Goal: Navigation & Orientation: Find specific page/section

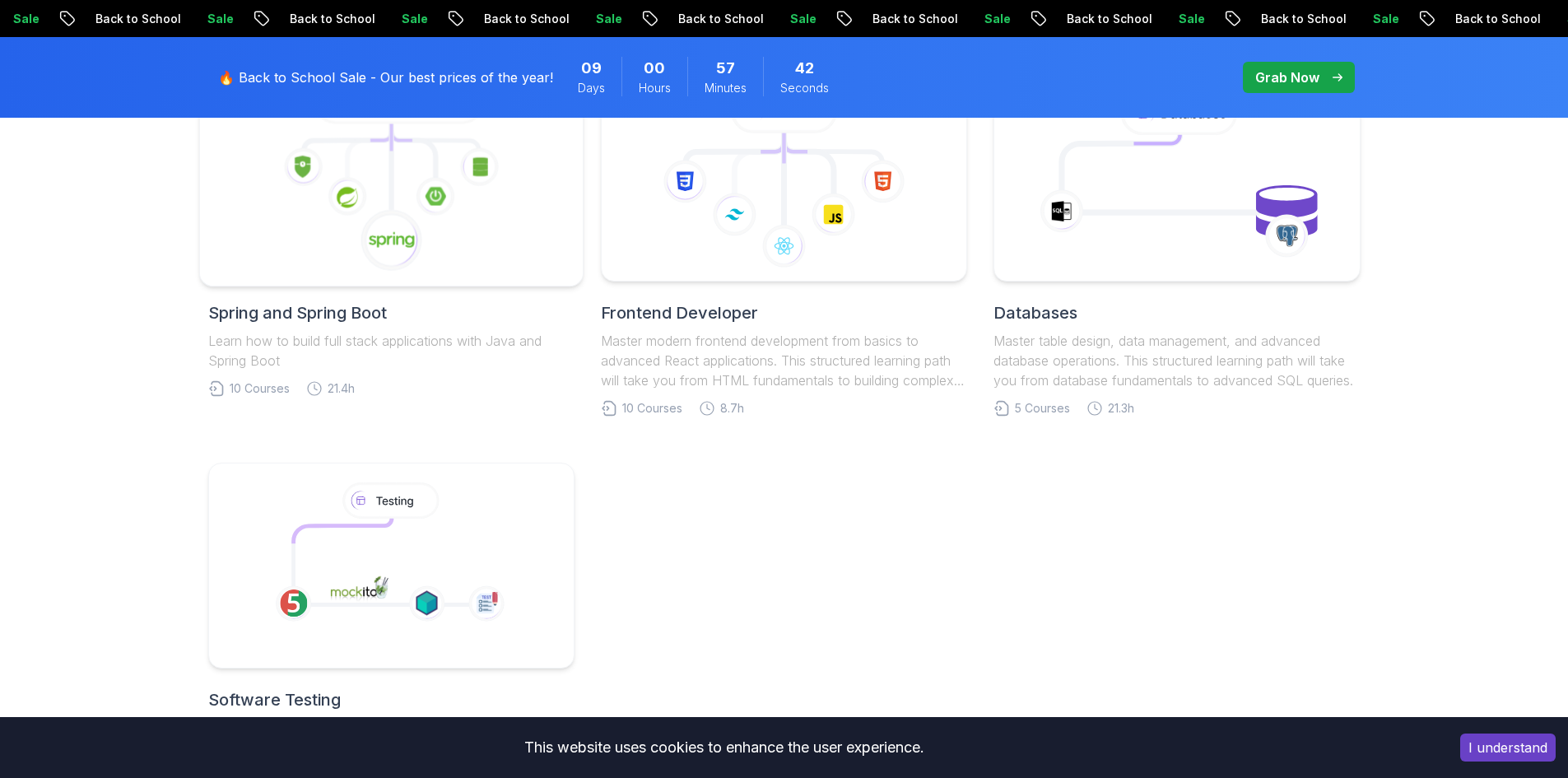
scroll to position [906, 0]
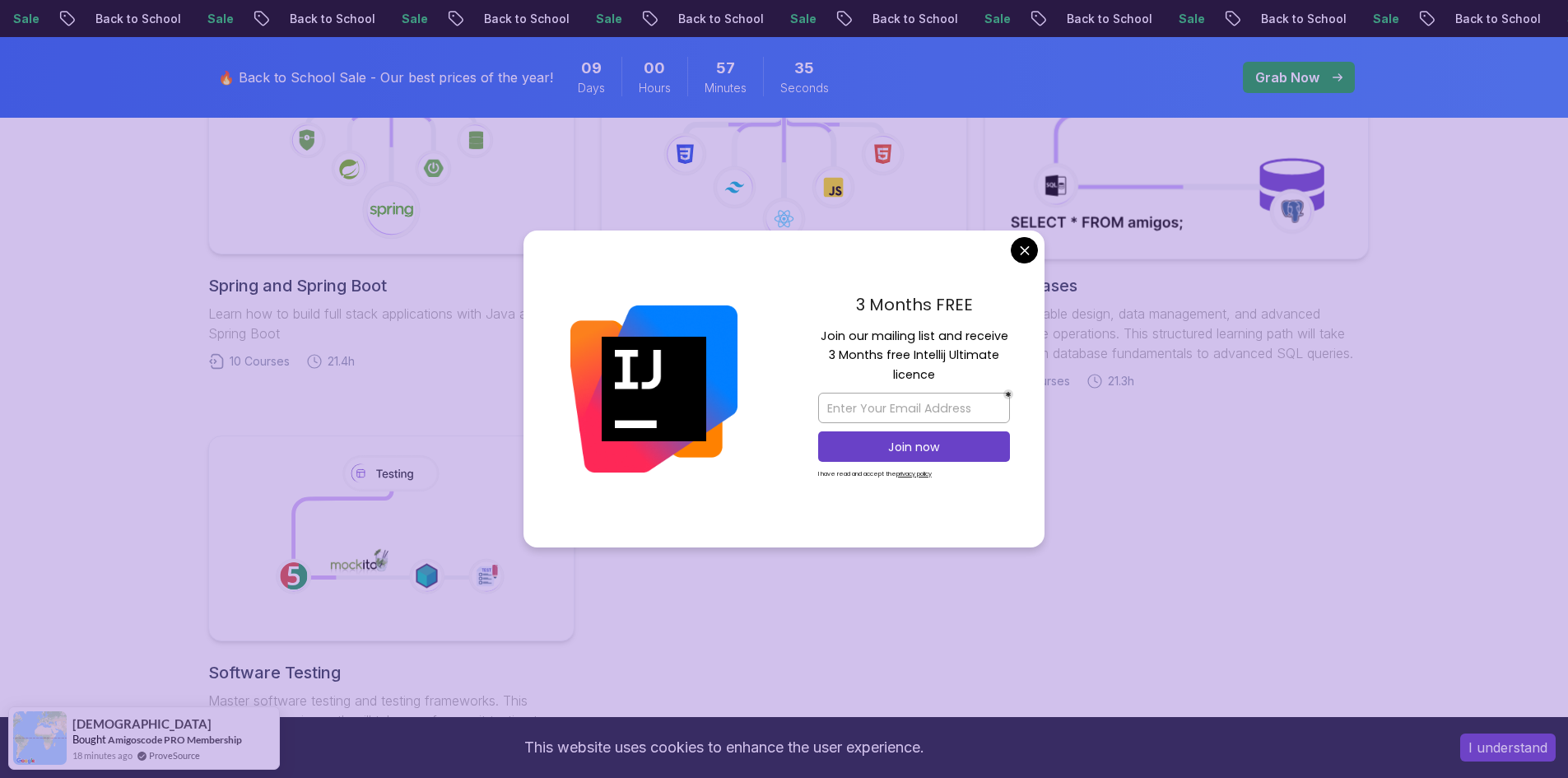
click at [1024, 247] on body "Sale Back to School Sale Back to School Sale Back to School Sale Back to School…" at bounding box center [784, 376] width 1568 height 2564
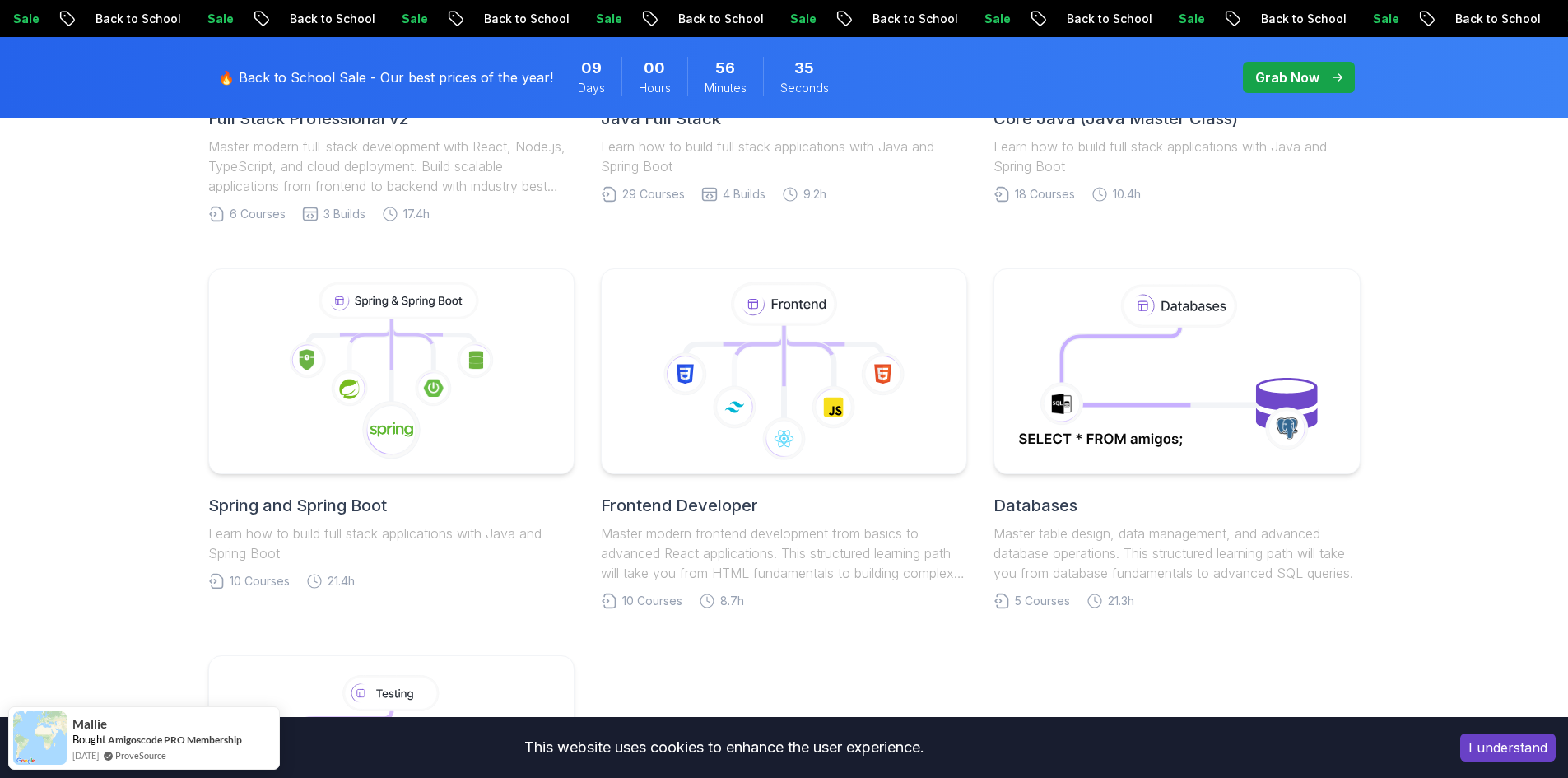
scroll to position [741, 0]
